Goal: Transaction & Acquisition: Download file/media

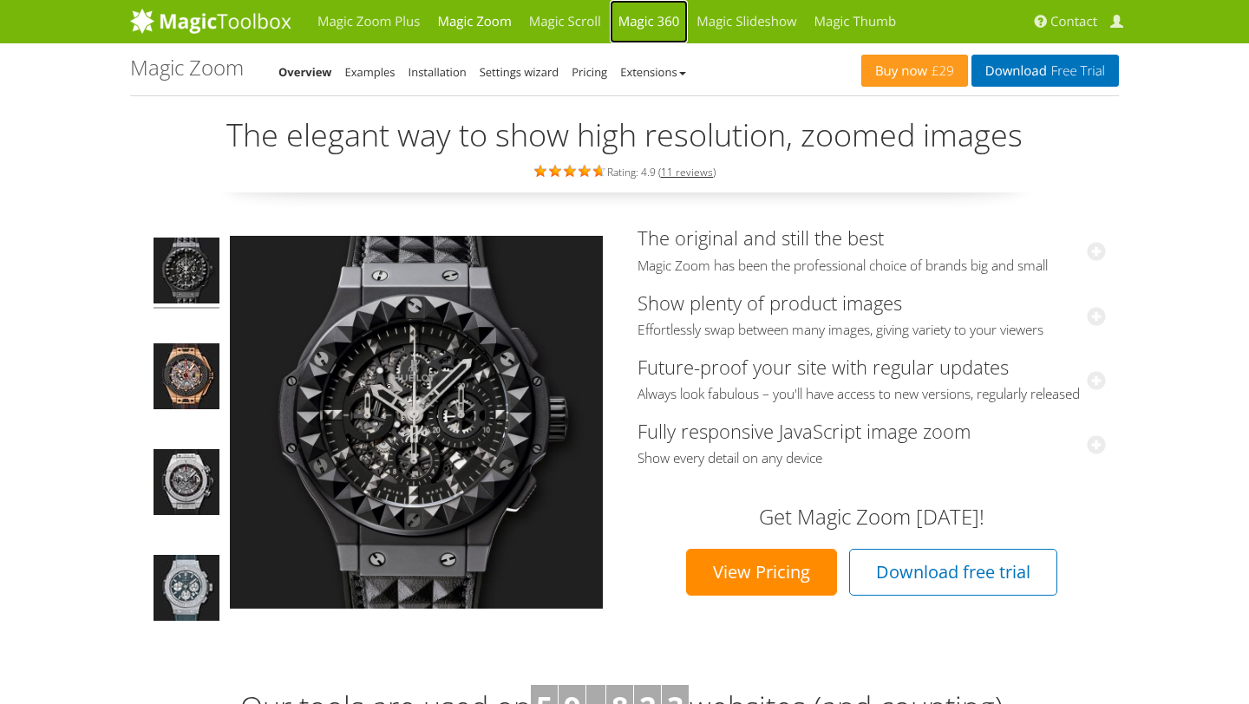
click at [633, 25] on link "Magic 360" at bounding box center [649, 21] width 79 height 43
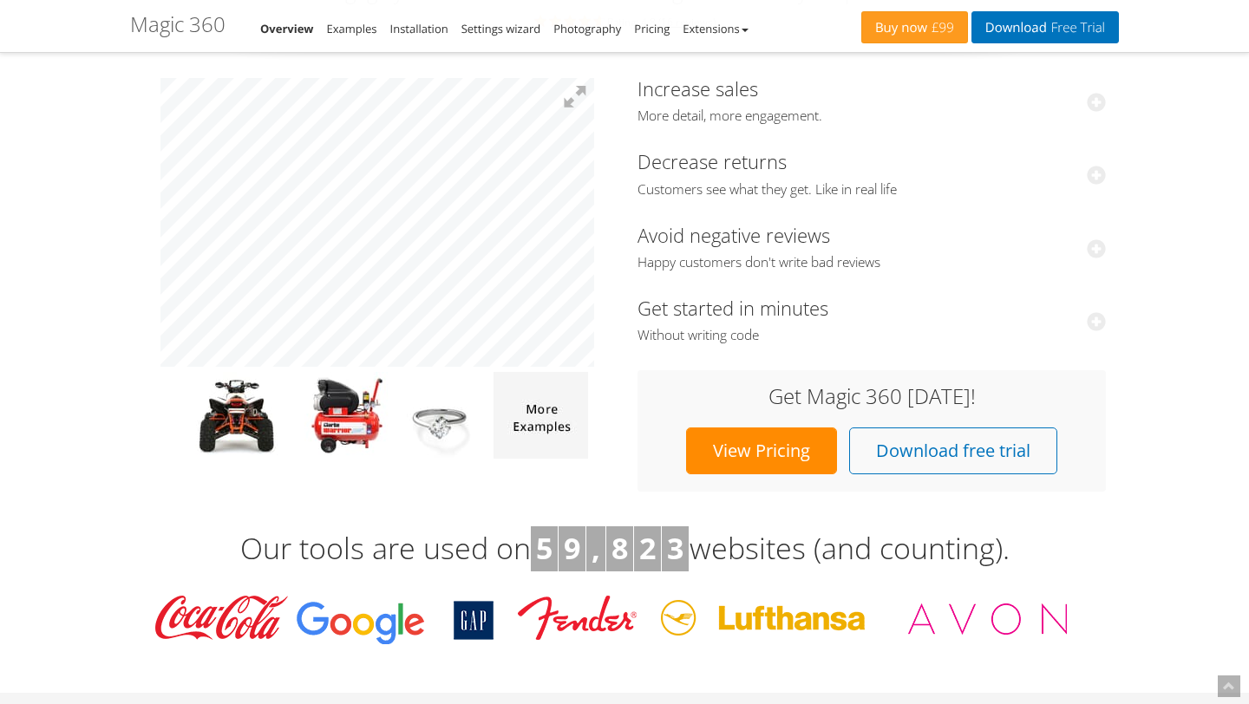
scroll to position [160, 0]
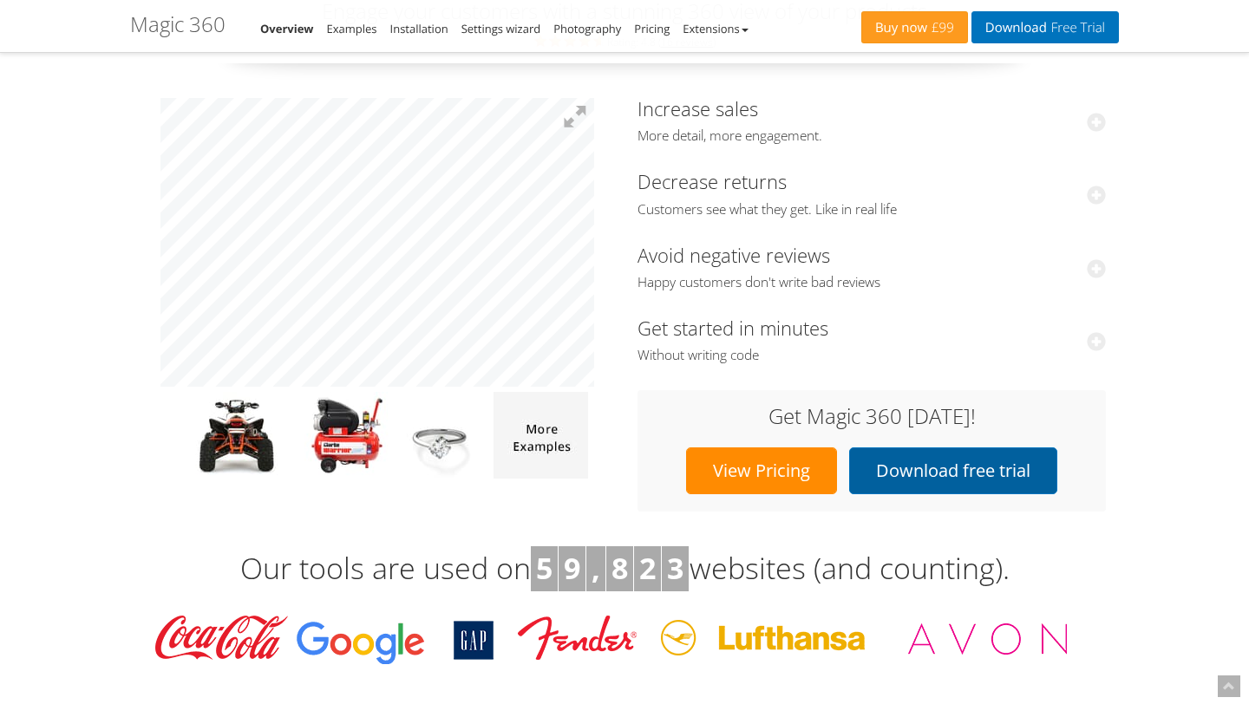
click at [924, 463] on link "Download free trial" at bounding box center [953, 471] width 208 height 47
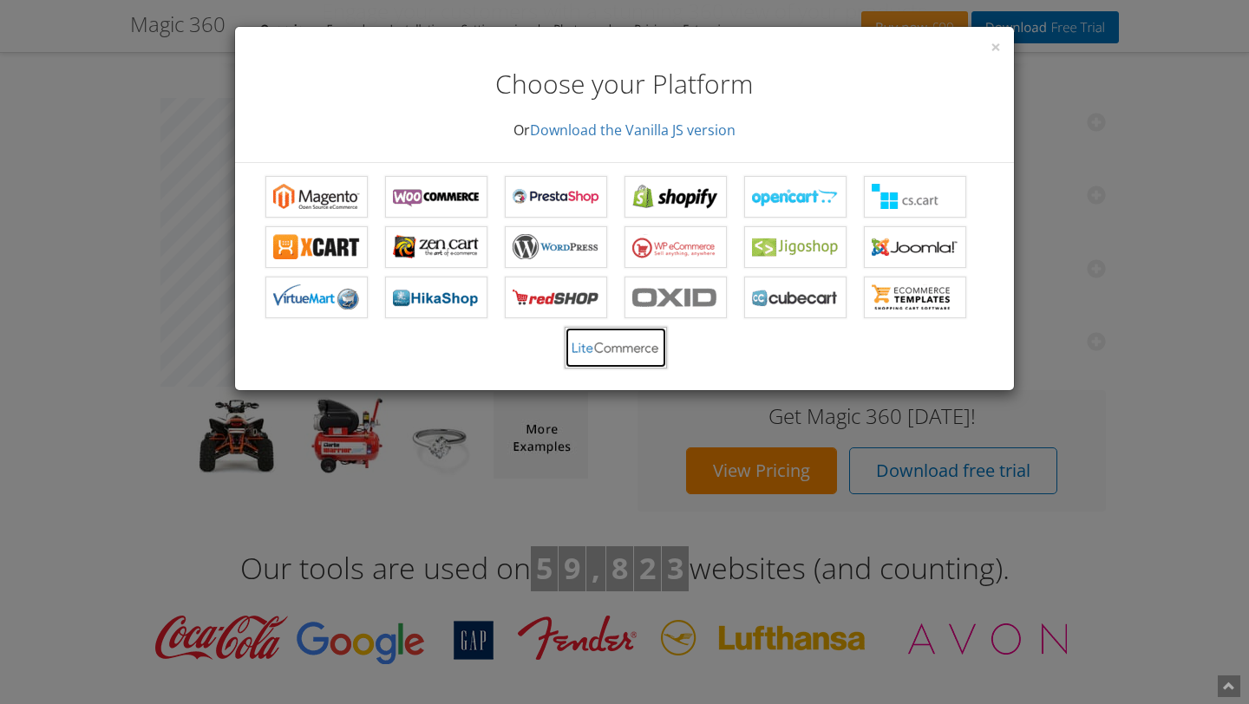
click at [613, 349] on b "Magic 360 for LiteCommerce" at bounding box center [616, 348] width 87 height 26
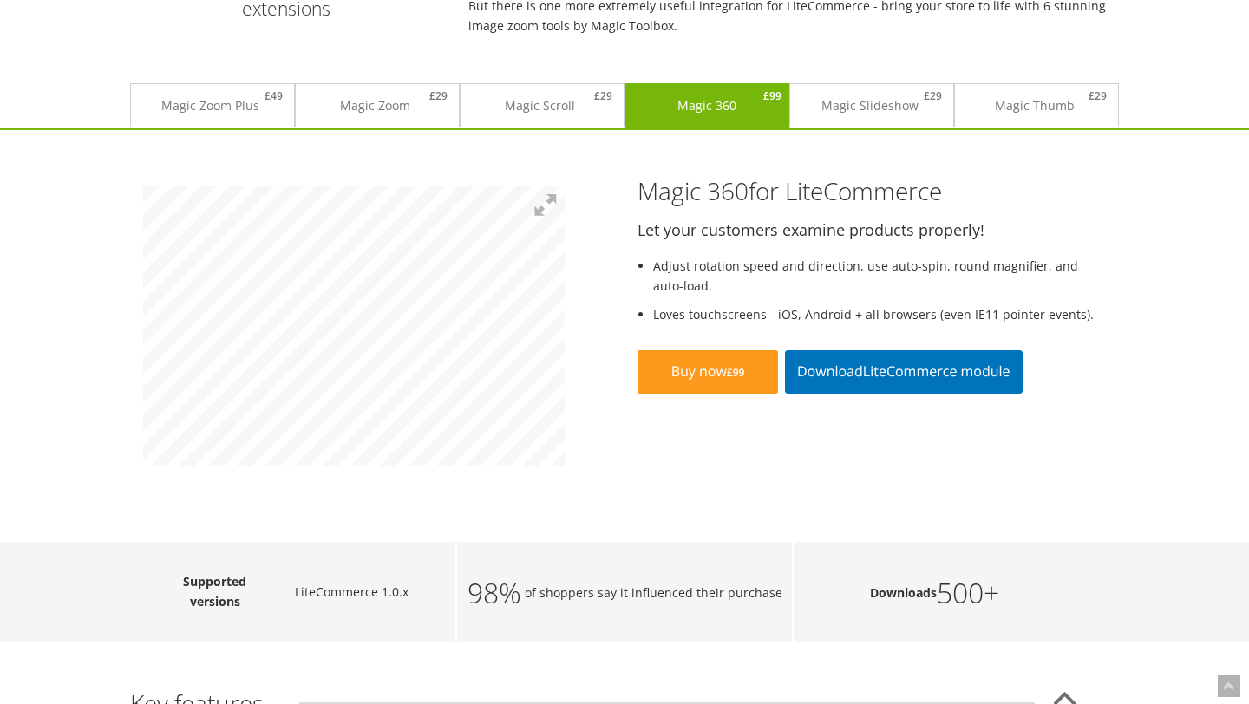
scroll to position [167, 0]
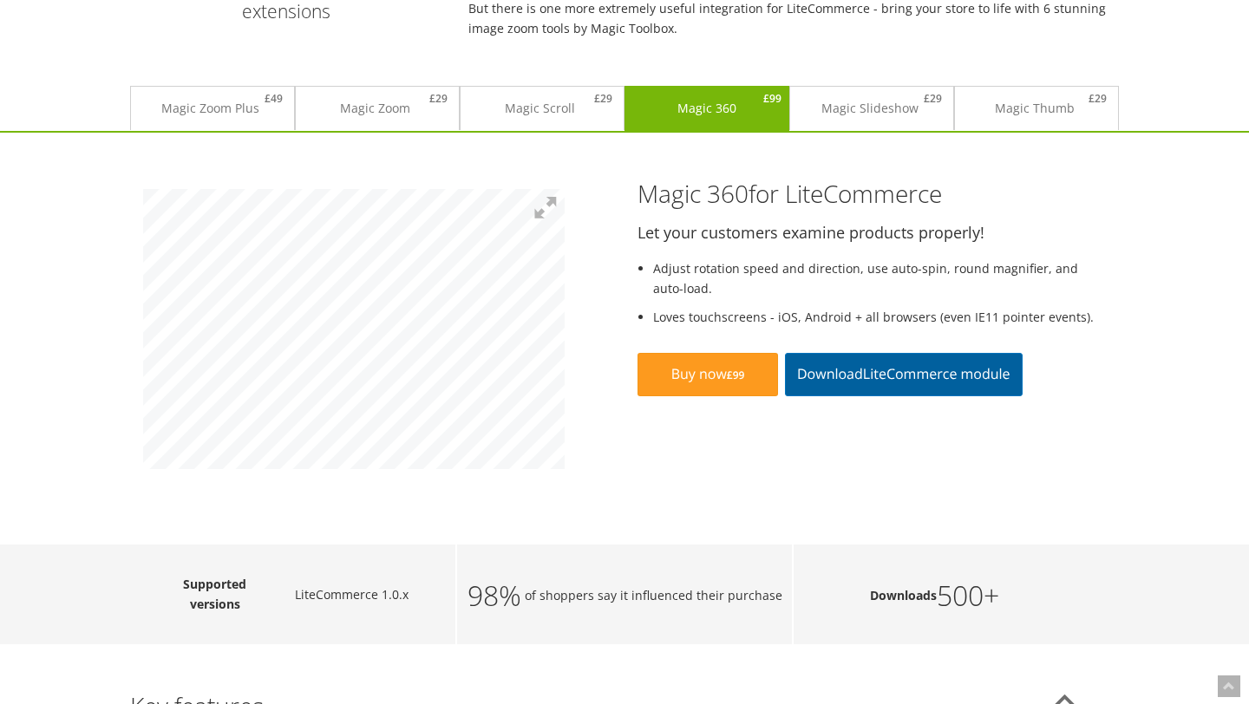
click at [826, 371] on link "Download LiteCommerce module" at bounding box center [904, 374] width 238 height 43
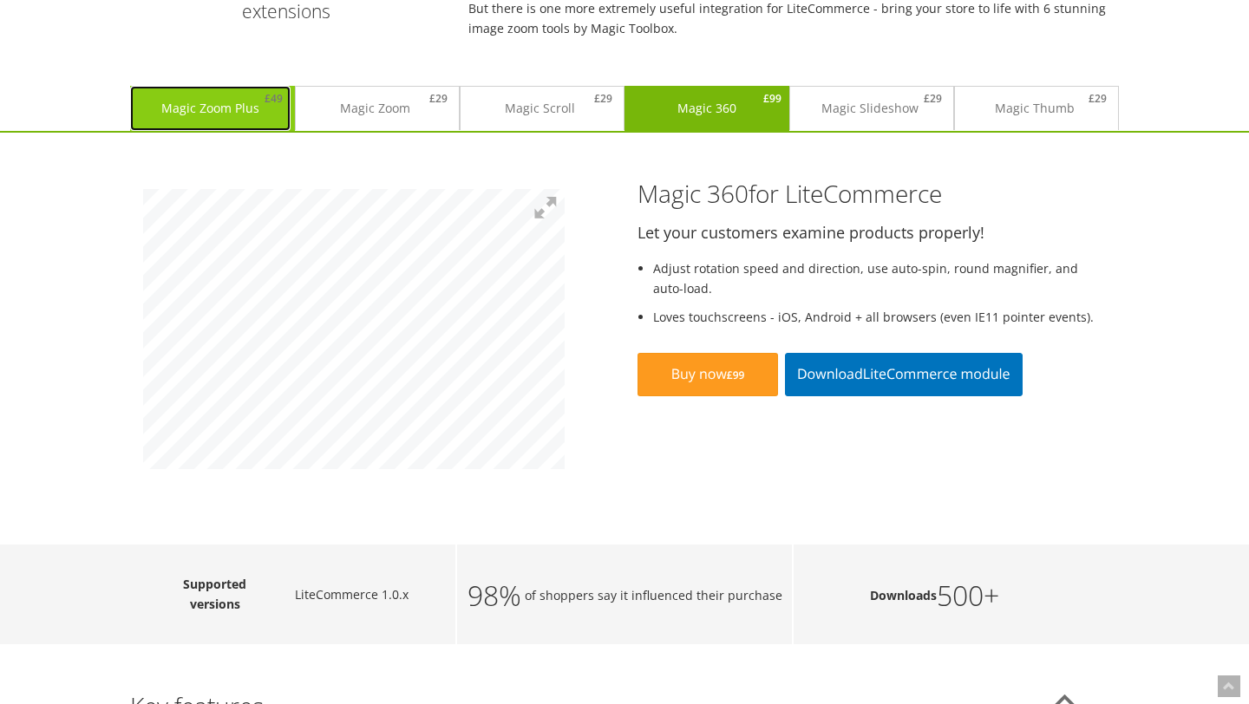
click at [205, 108] on link "Magic Zoom Plus £49" at bounding box center [210, 108] width 160 height 45
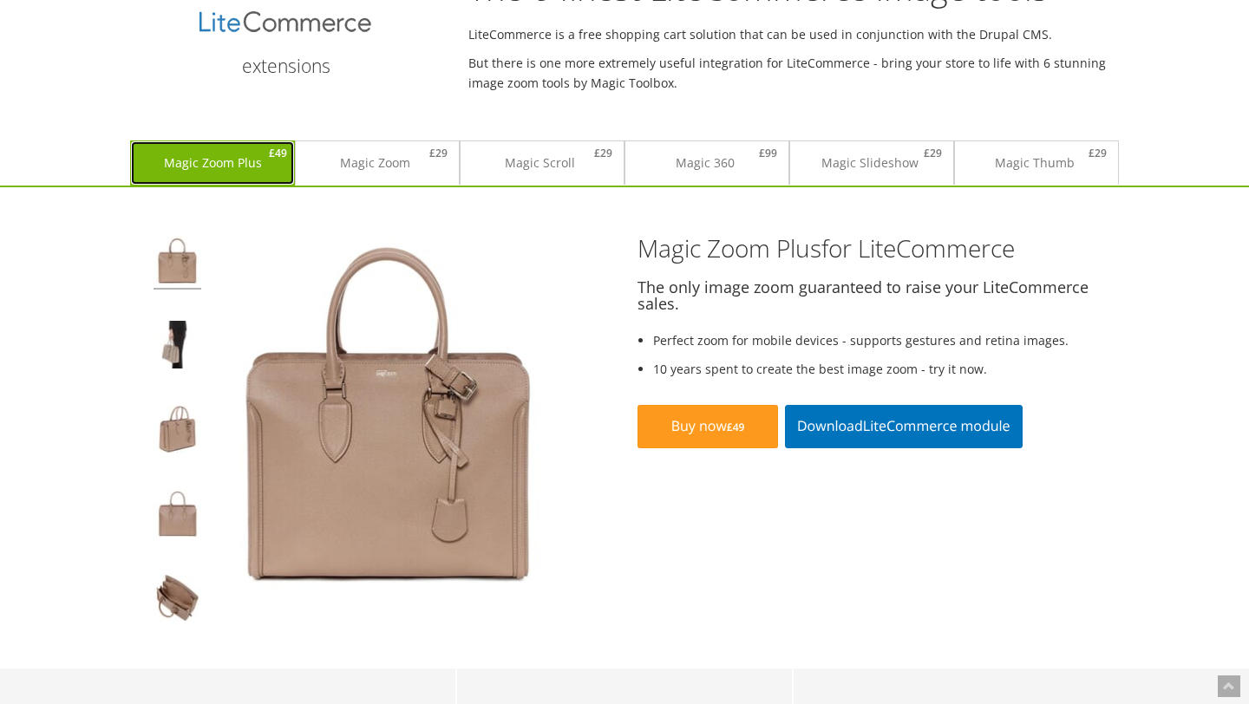
scroll to position [101, 0]
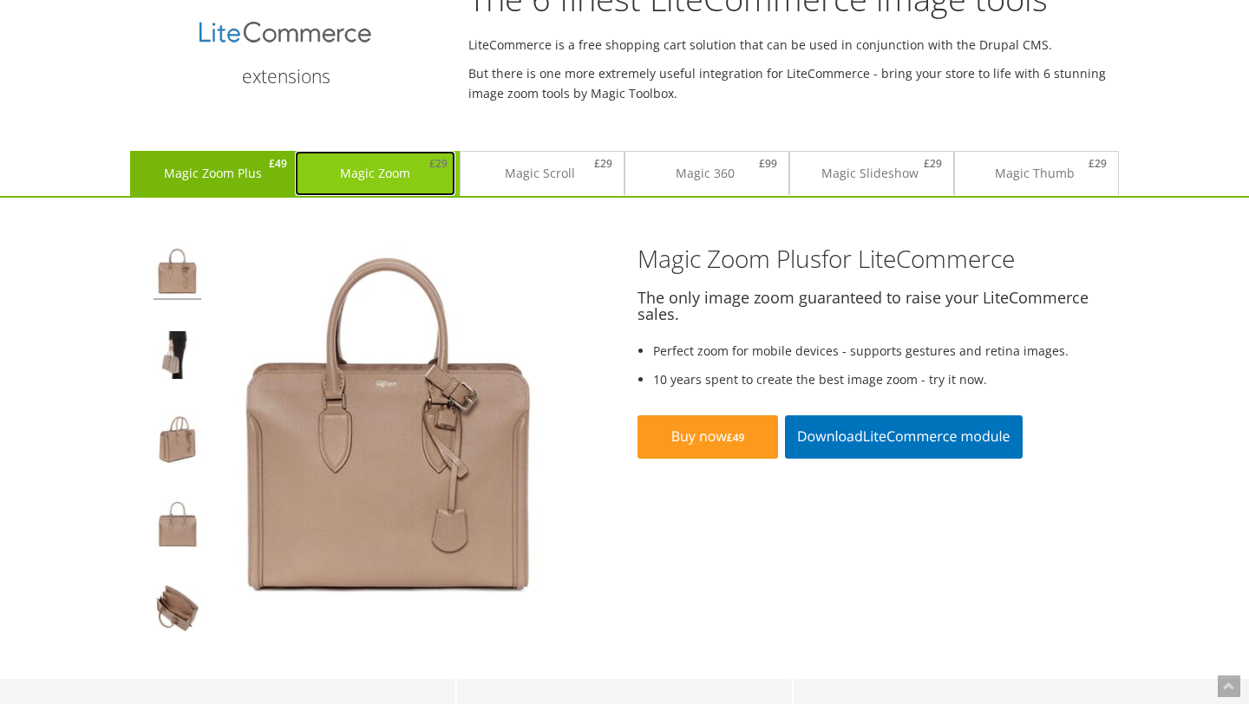
click at [362, 173] on link "Magic Zoom £29" at bounding box center [375, 173] width 160 height 45
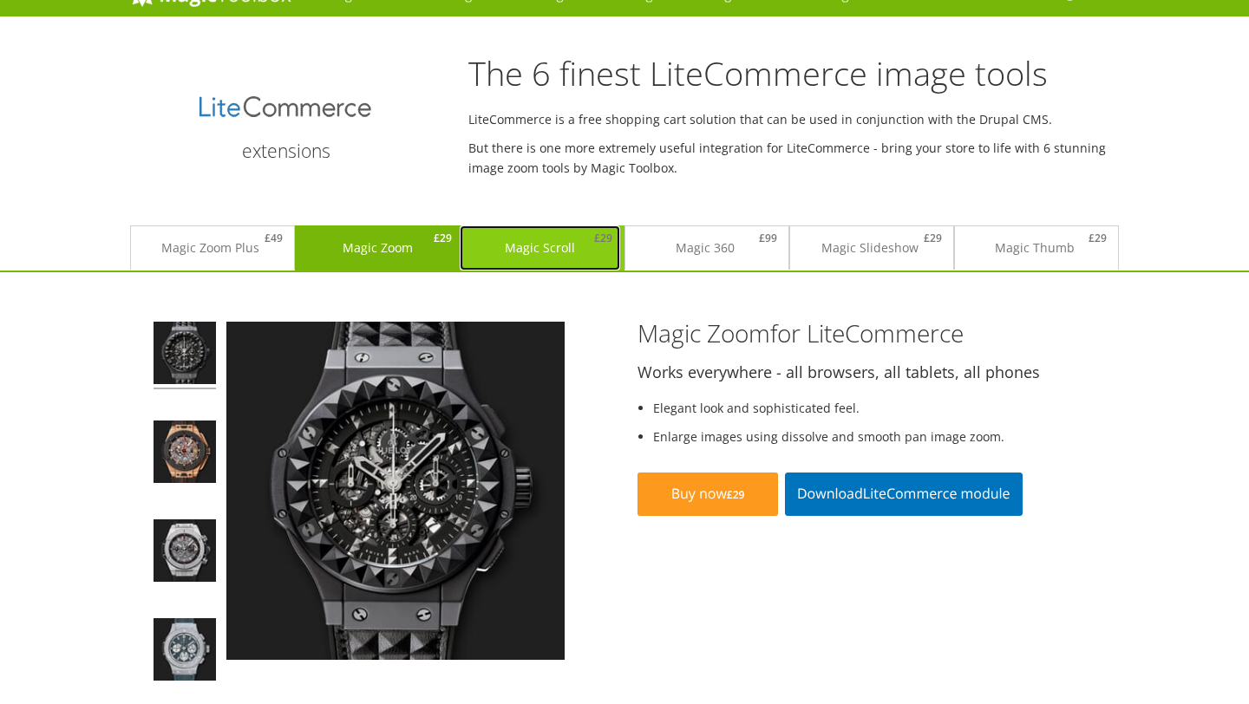
click at [530, 240] on link "Magic Scroll £29" at bounding box center [540, 248] width 160 height 45
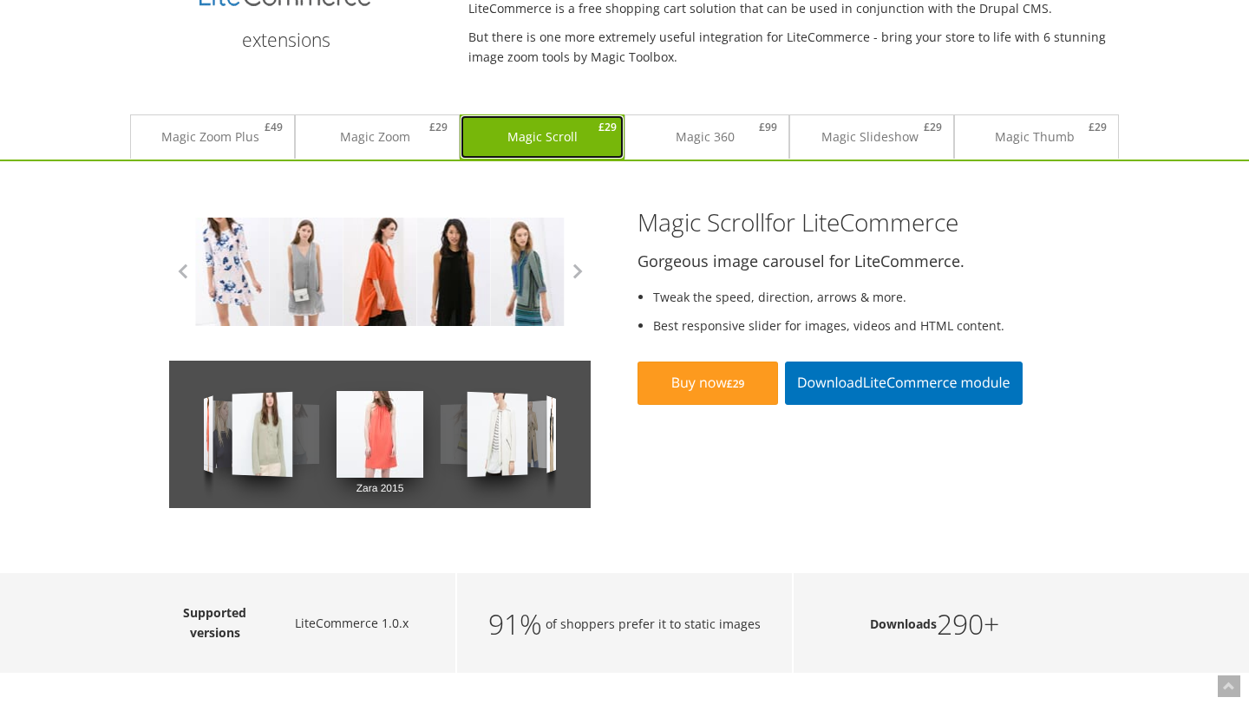
scroll to position [115, 0]
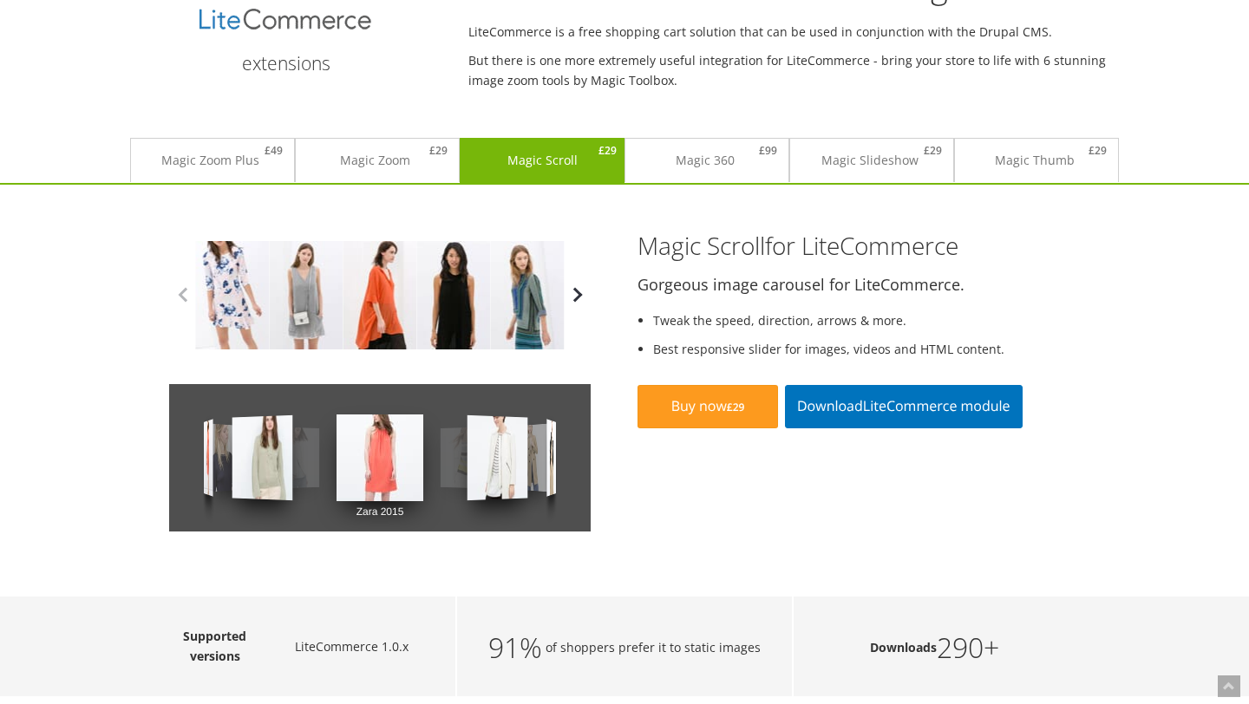
click at [580, 301] on button "button" at bounding box center [578, 295] width 26 height 26
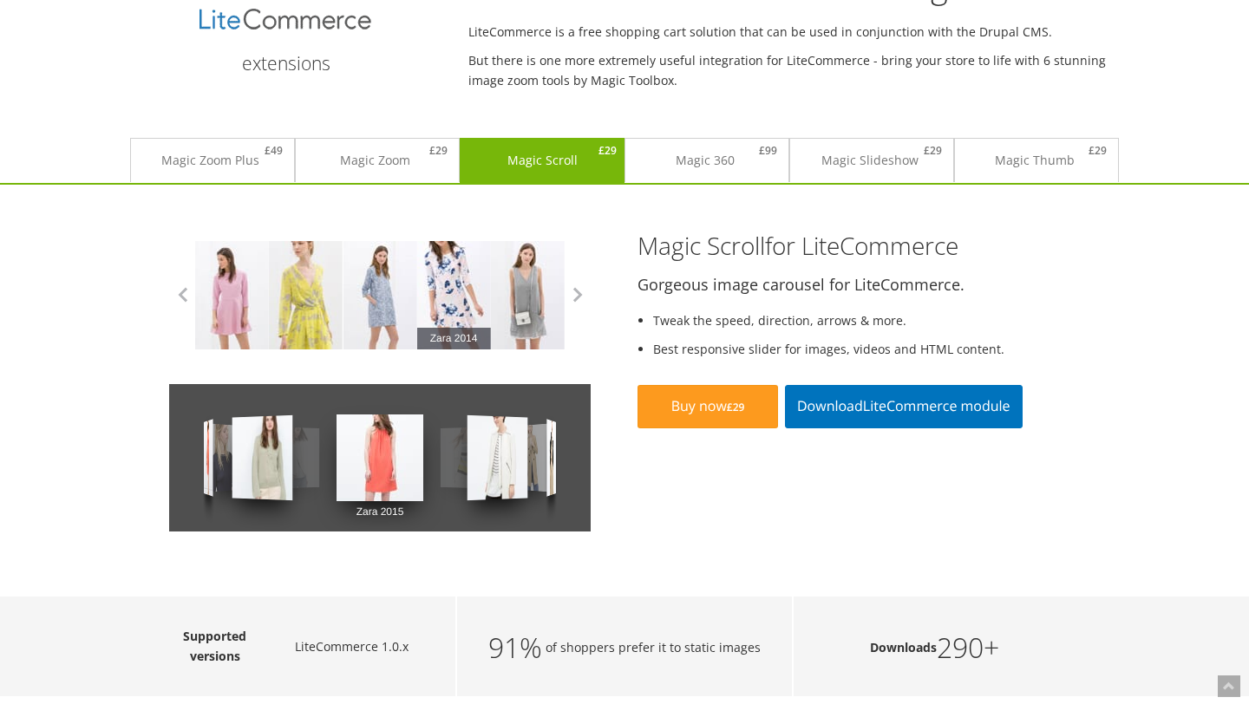
click at [455, 316] on link "Zara 2014" at bounding box center [454, 295] width 74 height 108
click at [376, 433] on link "Zara 2015" at bounding box center [380, 457] width 87 height 147
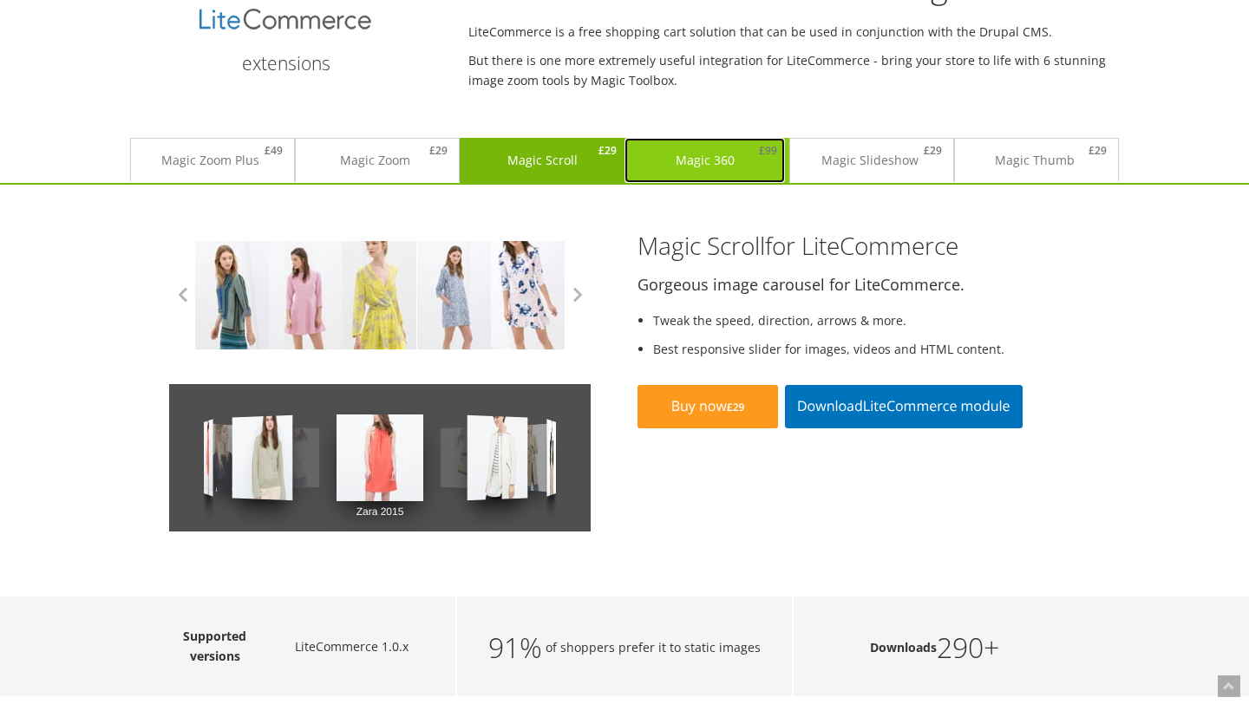
click at [673, 173] on link "Magic 360 £99" at bounding box center [705, 160] width 160 height 45
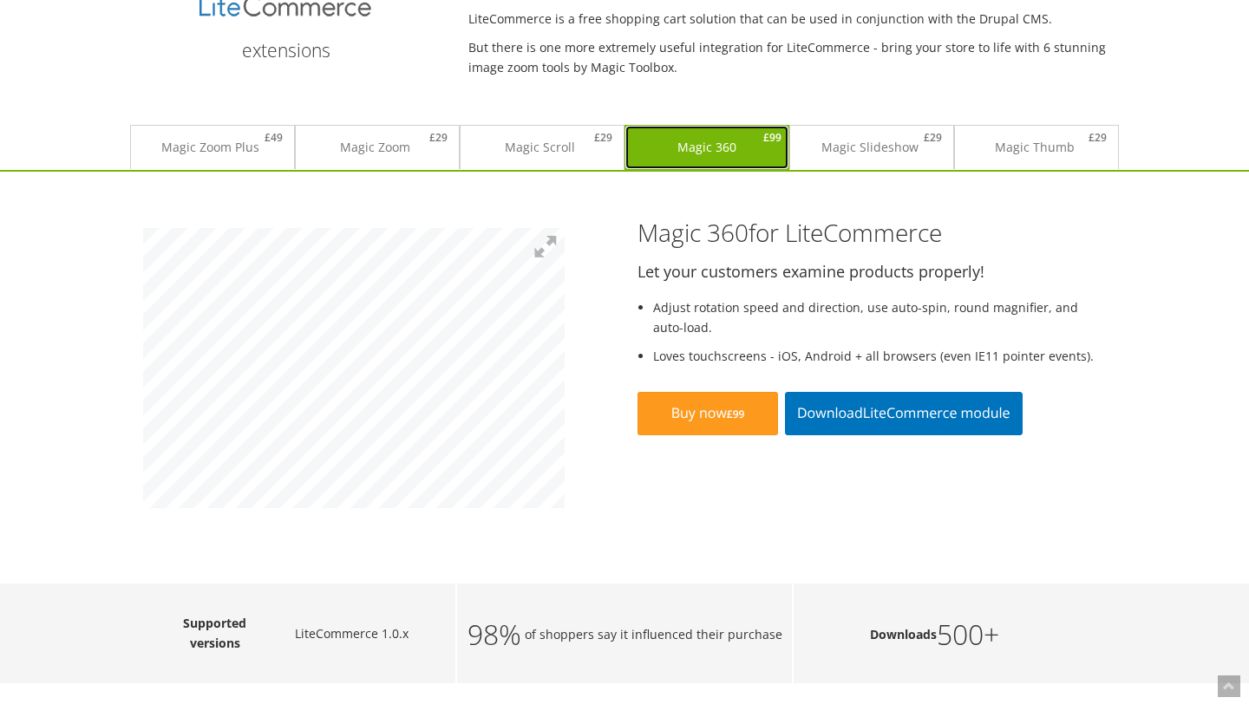
scroll to position [125, 0]
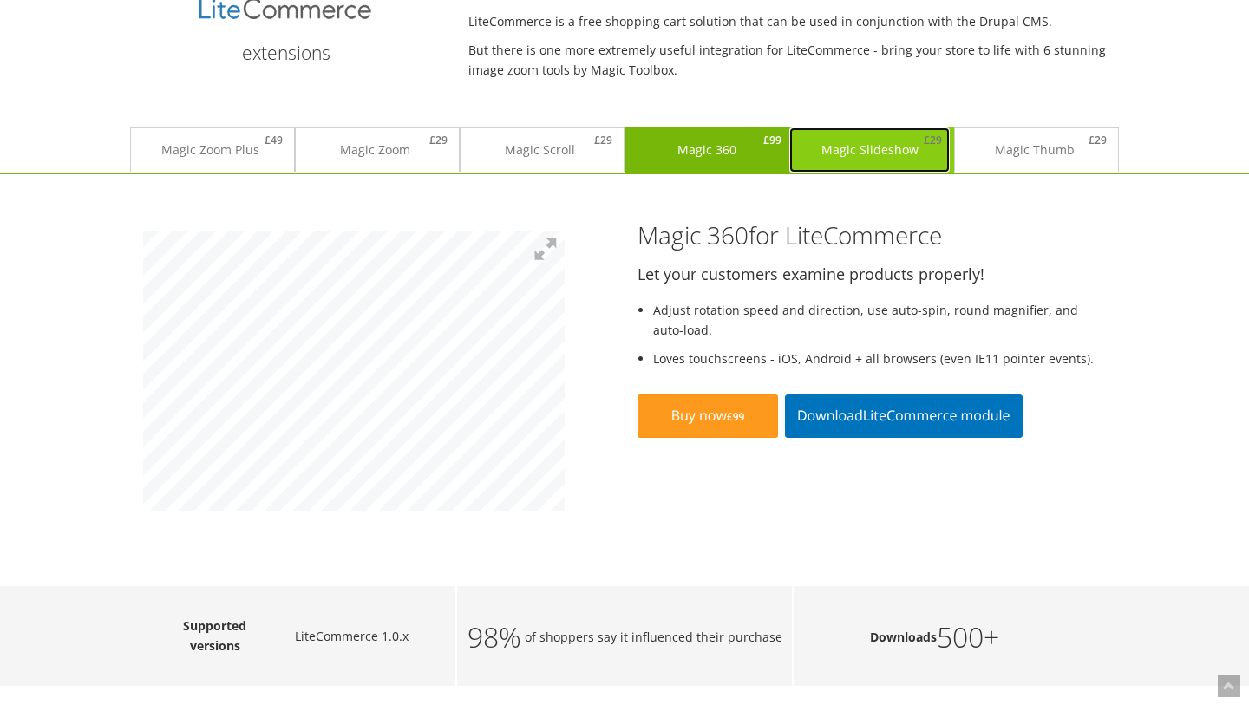
click at [856, 154] on link "Magic Slideshow £29" at bounding box center [869, 150] width 160 height 45
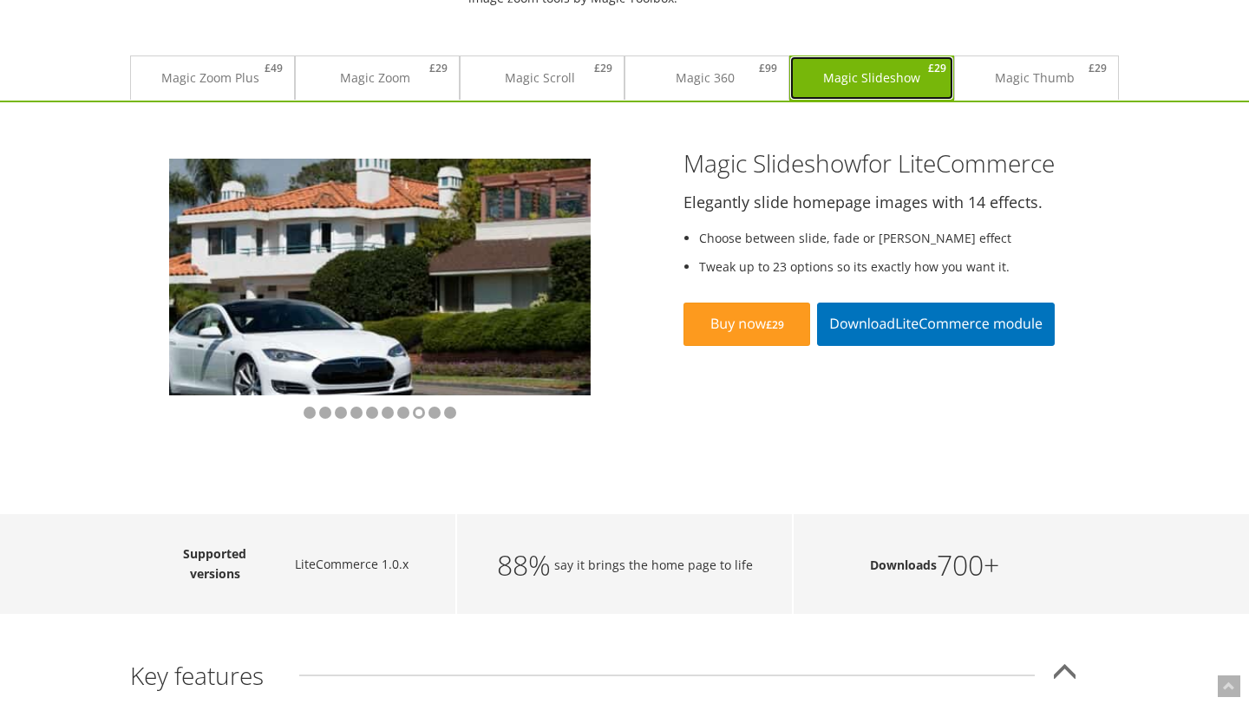
scroll to position [193, 0]
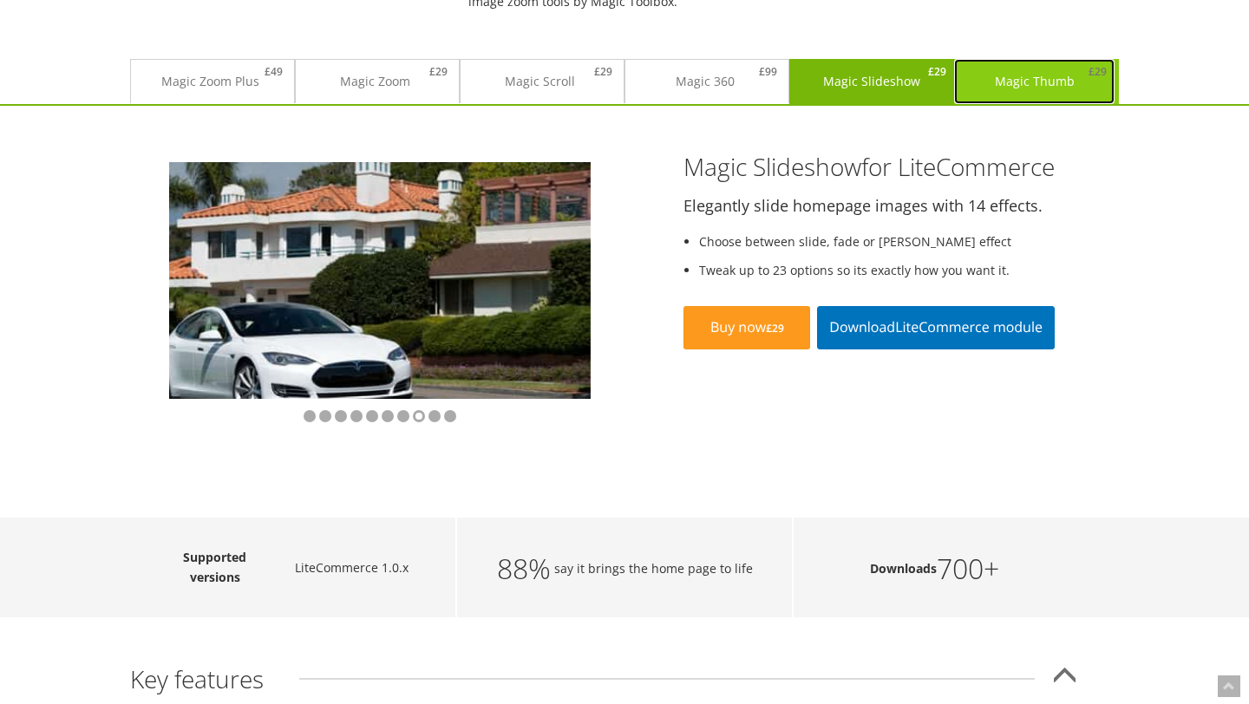
click at [1018, 92] on link "Magic Thumb £29" at bounding box center [1034, 81] width 160 height 45
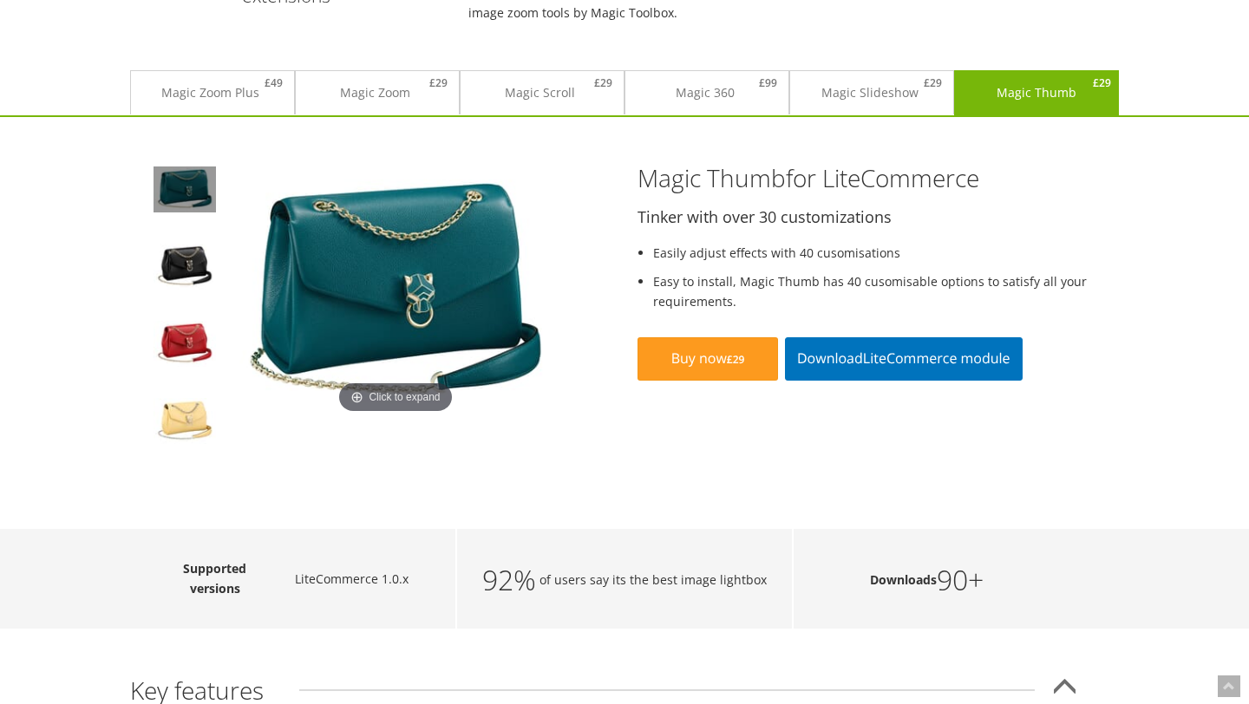
scroll to position [180, 0]
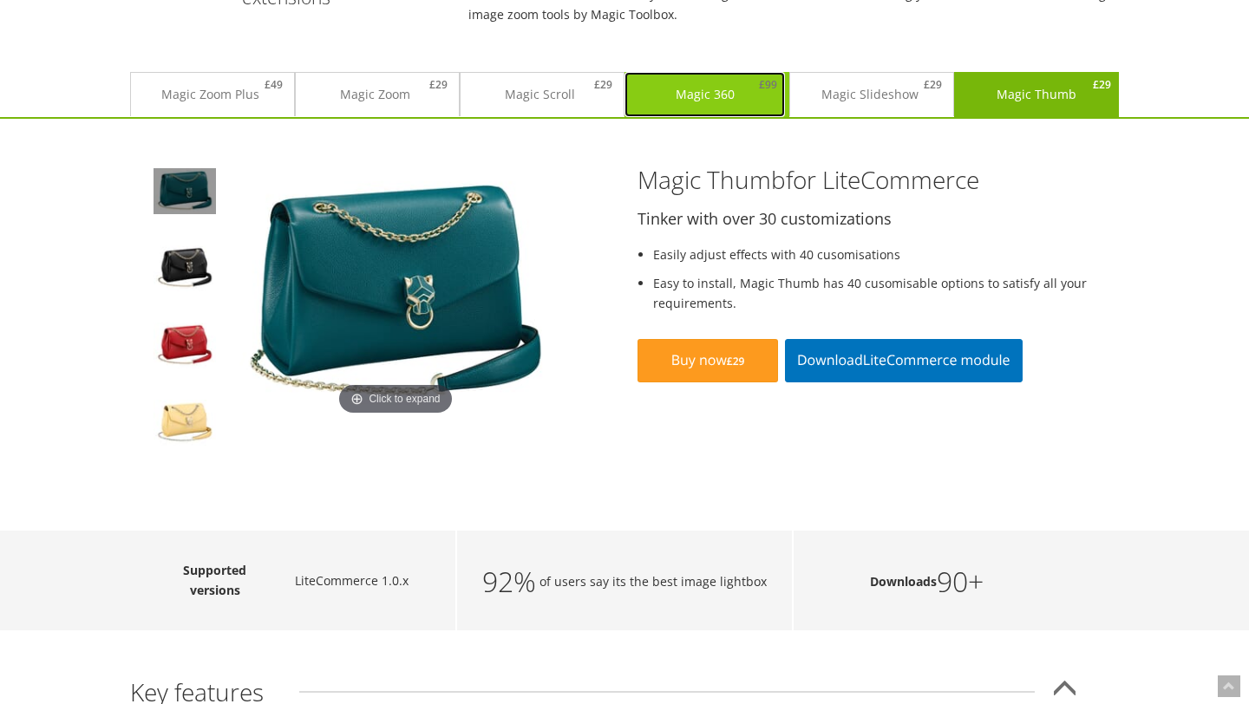
click at [737, 102] on link "Magic 360 £99" at bounding box center [705, 94] width 160 height 45
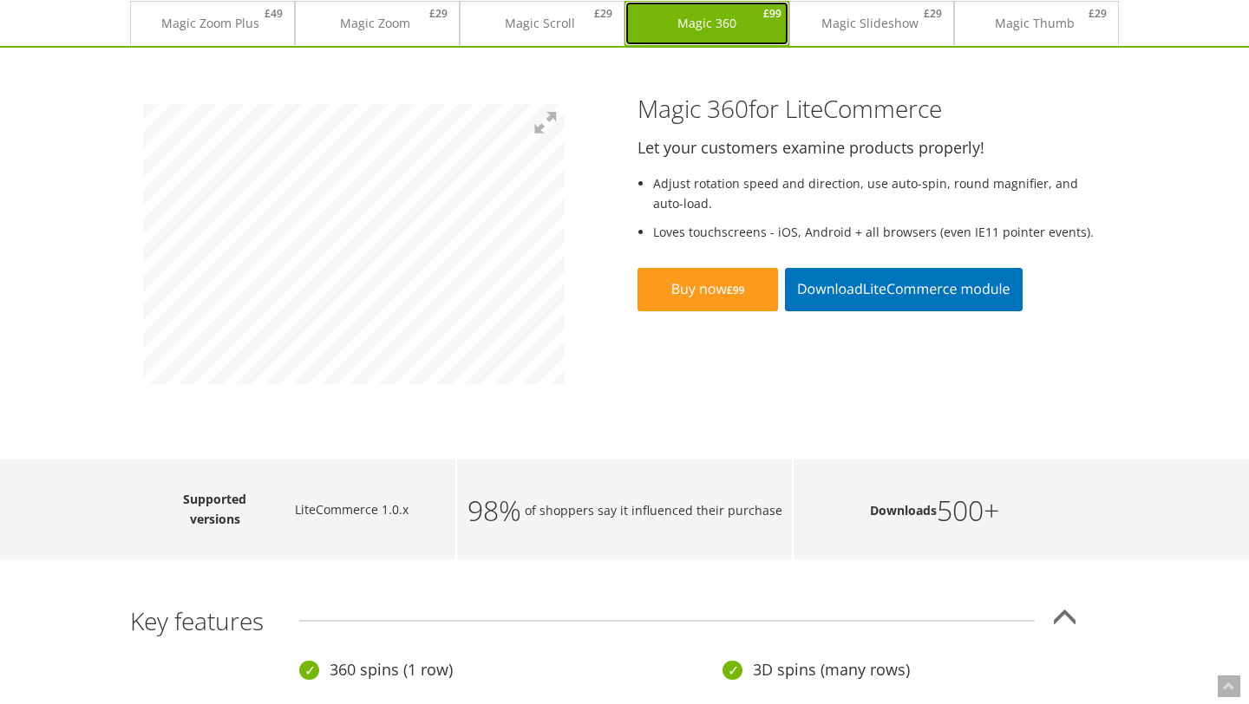
scroll to position [252, 0]
click at [578, 233] on div at bounding box center [377, 219] width 494 height 285
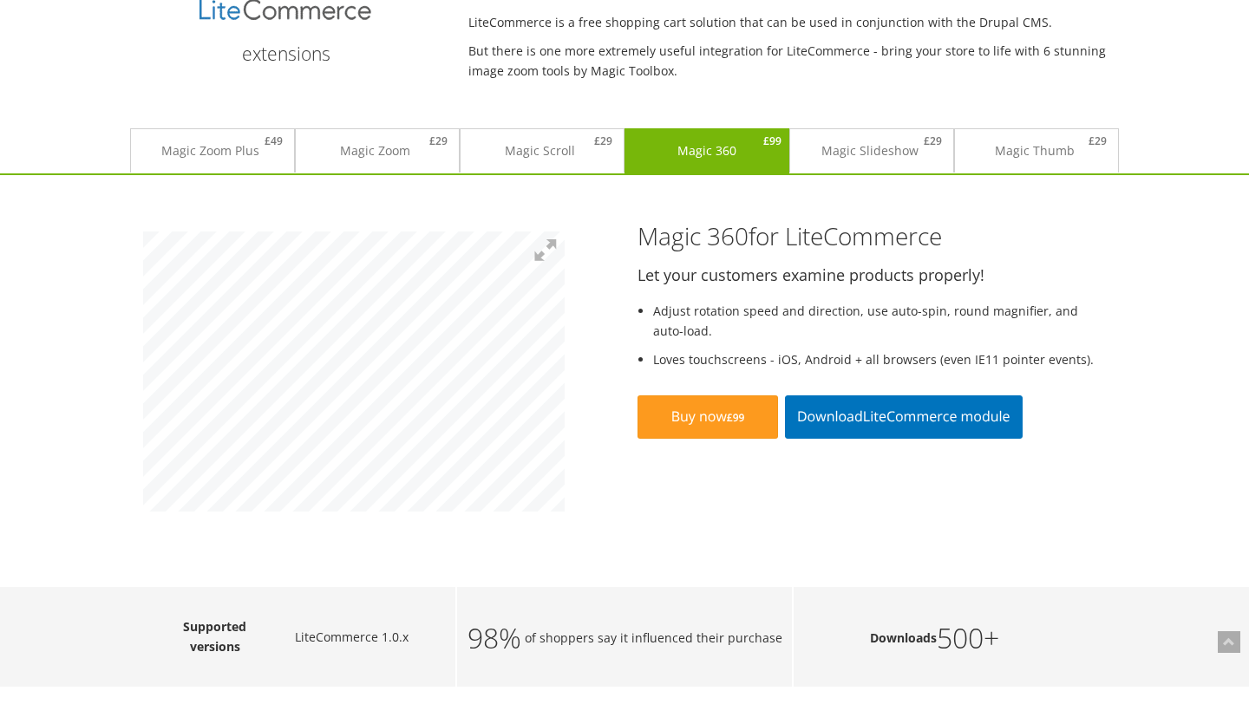
scroll to position [0, 0]
